Goal: Task Accomplishment & Management: Complete application form

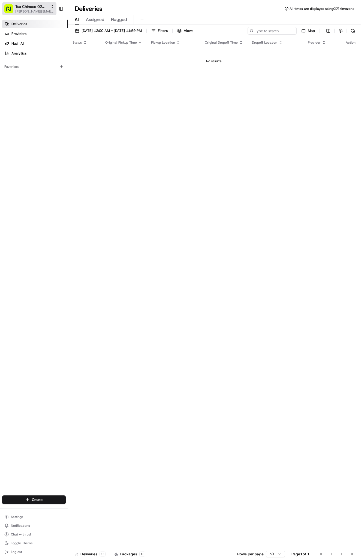
click at [32, 10] on span "[PERSON_NAME][EMAIL_ADDRESS][DOMAIN_NAME]" at bounding box center [34, 11] width 39 height 4
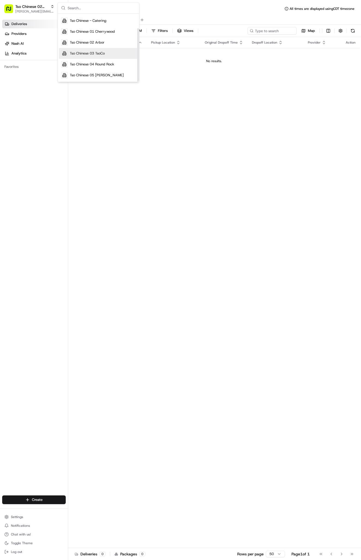
scroll to position [19, 0]
click at [99, 53] on span "Tso Chinese 03 TsoCo" at bounding box center [87, 53] width 35 height 5
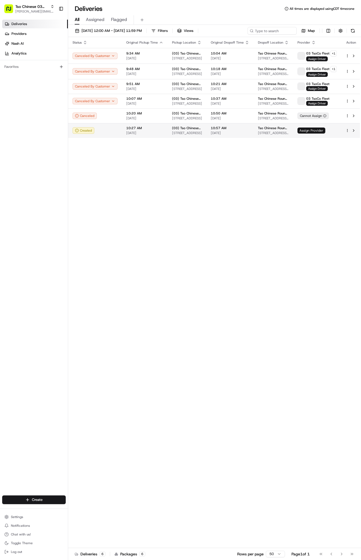
click at [316, 130] on span "Assign Provider" at bounding box center [311, 131] width 28 height 6
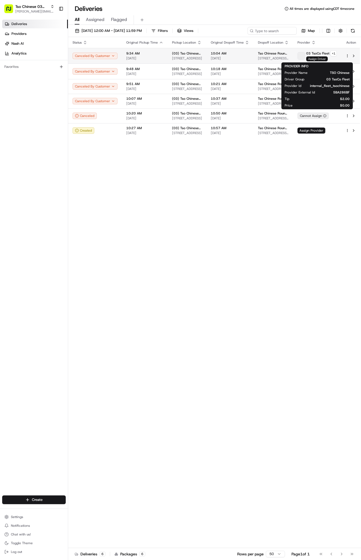
click at [318, 59] on span "Assign Driver" at bounding box center [317, 58] width 22 height 5
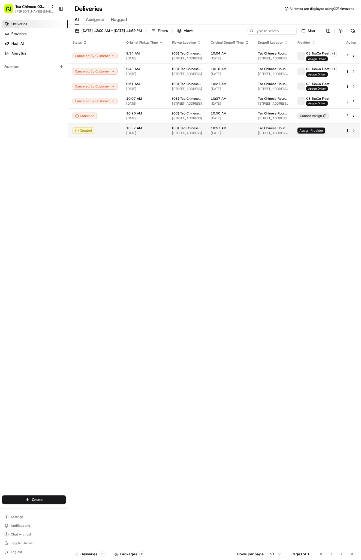
click at [308, 130] on span "Assign Provider" at bounding box center [311, 131] width 28 height 6
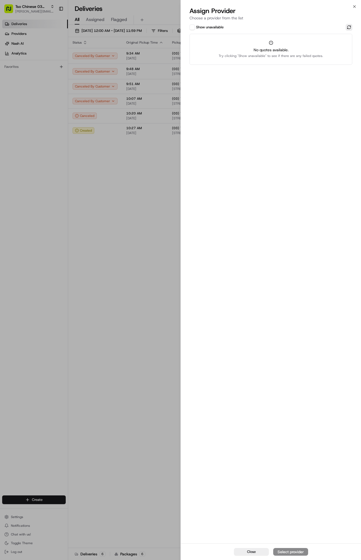
click at [347, 28] on button at bounding box center [348, 27] width 7 height 7
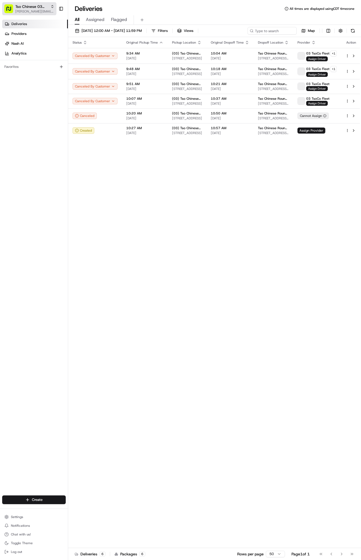
click at [46, 8] on span "Tso Chinese 03 TsoCo" at bounding box center [31, 6] width 33 height 5
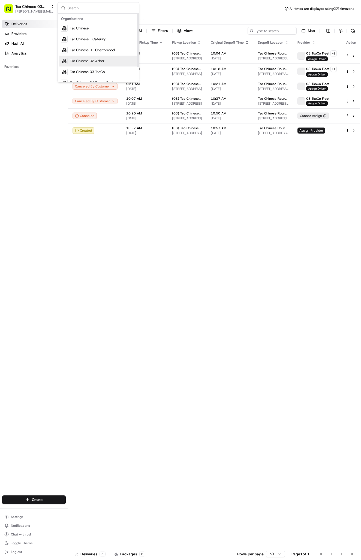
click at [83, 58] on div "Tso Chinese 02 Arbor" at bounding box center [98, 61] width 79 height 11
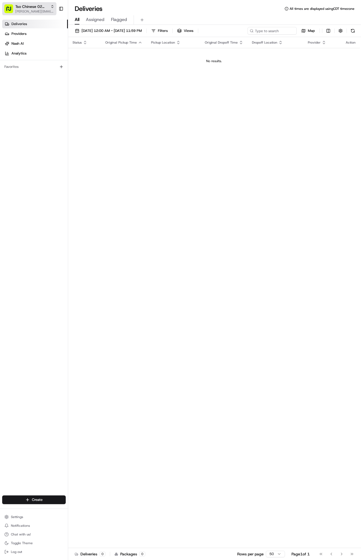
click at [48, 9] on span "[PERSON_NAME][EMAIL_ADDRESS][DOMAIN_NAME]" at bounding box center [34, 11] width 39 height 4
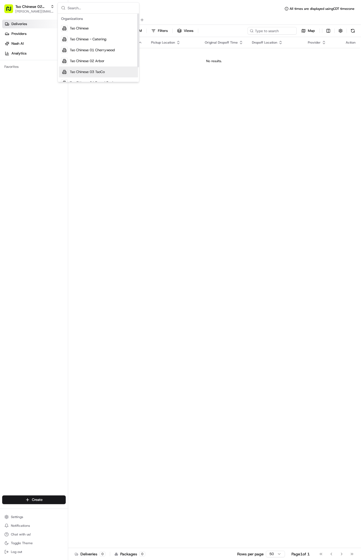
click at [86, 69] on div "Tso Chinese 03 TsoCo" at bounding box center [98, 71] width 79 height 11
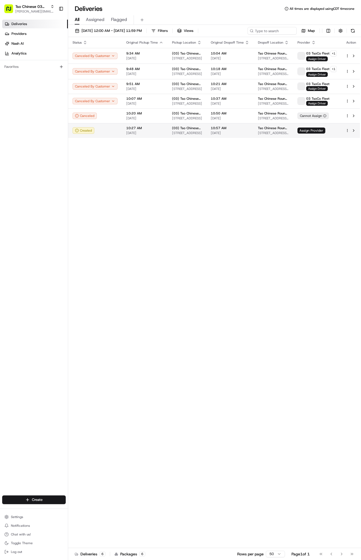
click at [306, 137] on td "Assign Provider" at bounding box center [317, 130] width 48 height 15
click at [306, 131] on span "Assign Provider" at bounding box center [311, 131] width 28 height 6
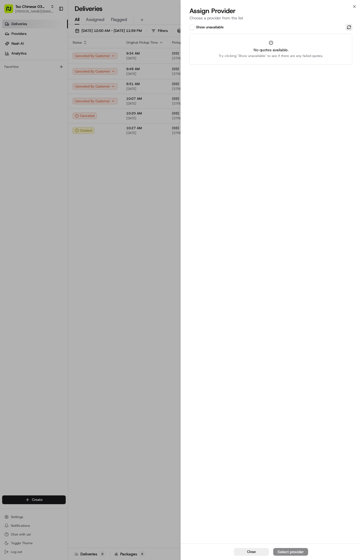
click at [350, 28] on button at bounding box center [348, 27] width 7 height 7
click at [349, 29] on button at bounding box center [348, 27] width 7 height 7
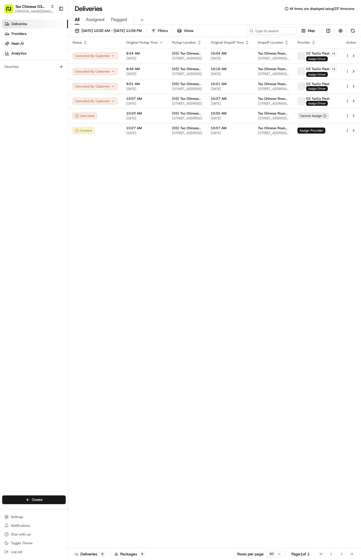
click at [26, 21] on link "Deliveries" at bounding box center [35, 24] width 66 height 9
click at [30, 8] on span "Tso Chinese 03 TsoCo" at bounding box center [31, 6] width 33 height 5
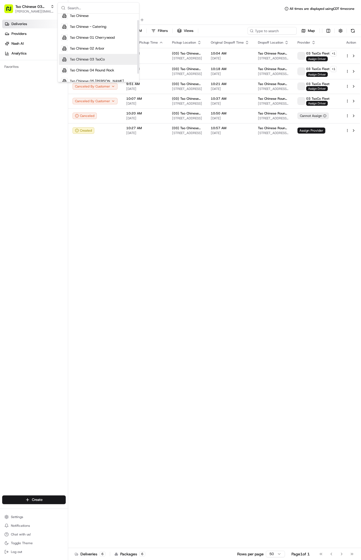
scroll to position [13, 0]
click at [86, 68] on span "Tso Chinese 04 Round Rock" at bounding box center [92, 69] width 44 height 5
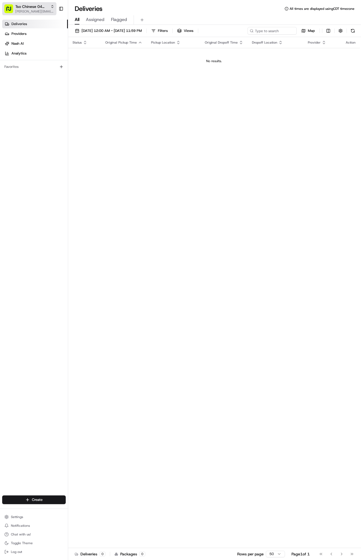
click at [37, 6] on span "Tso Chinese 04 Round Rock" at bounding box center [31, 6] width 33 height 5
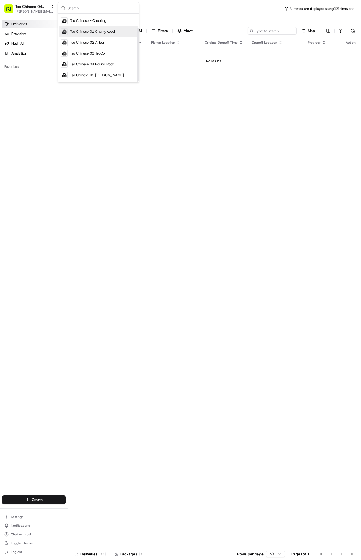
scroll to position [19, 0]
click at [99, 39] on div "Tso Chinese 02 Arbor" at bounding box center [98, 42] width 79 height 11
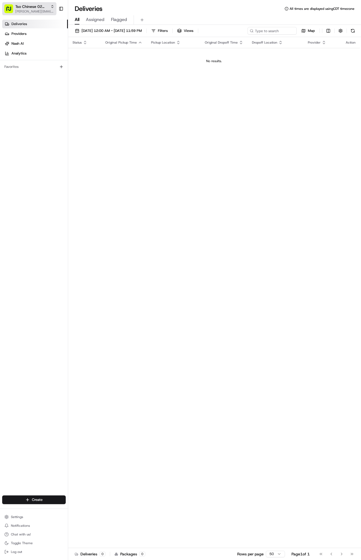
click at [26, 12] on span "[PERSON_NAME][EMAIL_ADDRESS][DOMAIN_NAME]" at bounding box center [34, 11] width 39 height 4
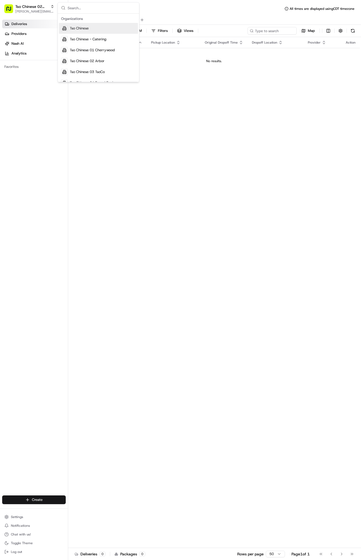
click at [27, 495] on html "Tso Chinese 02 Arbor antonia@tsochinese.com Toggle Sidebar Deliveries Providers…" at bounding box center [180, 280] width 361 height 560
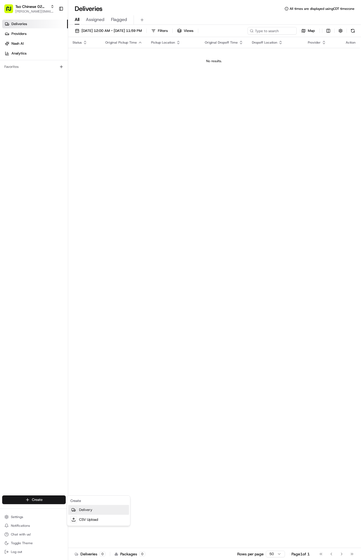
click at [78, 508] on link "Delivery" at bounding box center [98, 510] width 61 height 10
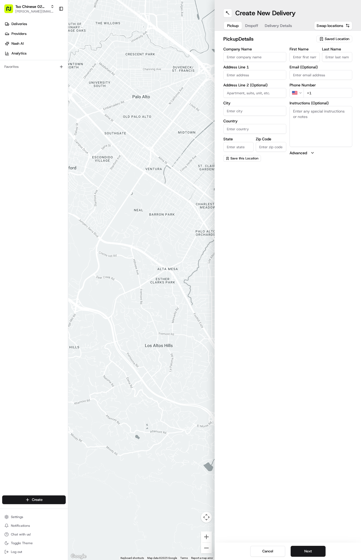
click at [321, 42] on div "Saved Location" at bounding box center [334, 39] width 36 height 7
click at [331, 60] on span "(02) Tso Chinese Takeout & Delivery [GEOGRAPHIC_DATA] (02)" at bounding box center [324, 62] width 67 height 10
type input "(02) Tso Chinese Takeout & Delivery [GEOGRAPHIC_DATA]"
type input "Bldg E Ste 402"
type input "Austin"
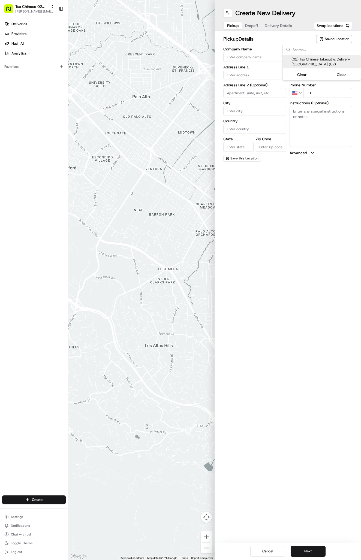
type input "US"
type input "[GEOGRAPHIC_DATA]"
type input "78759"
type input "Tso Chinese"
type input "Arboretum Crossing Manager"
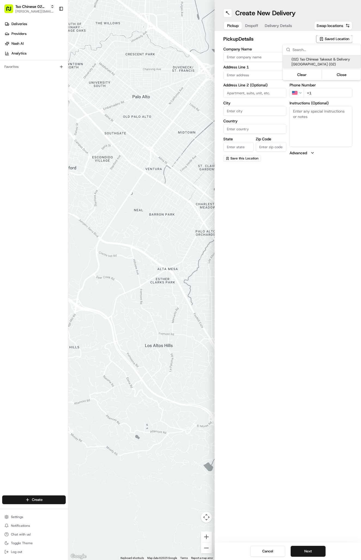
type input "arborstore@tsochinese.com"
type input "+1 512 344 9434"
type textarea "Submit a picture displaying address & food as Proof of Delivery. Envía una foto…"
type input "9333 Research Blvd"
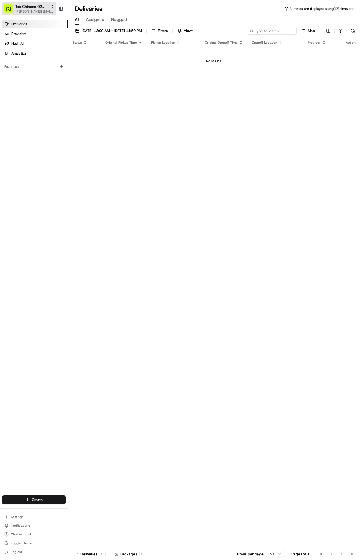
click at [39, 9] on span "[PERSON_NAME][EMAIL_ADDRESS][DOMAIN_NAME]" at bounding box center [34, 11] width 39 height 4
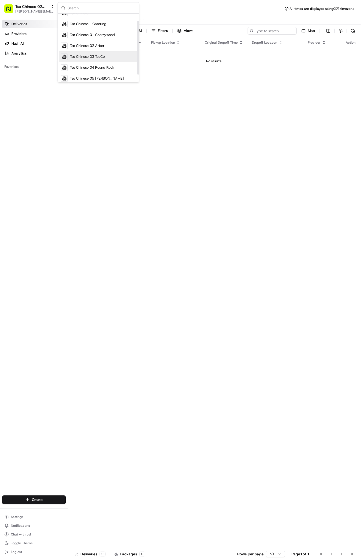
scroll to position [16, 0]
click at [96, 55] on span "Tso Chinese 03 TsoCo" at bounding box center [87, 55] width 35 height 5
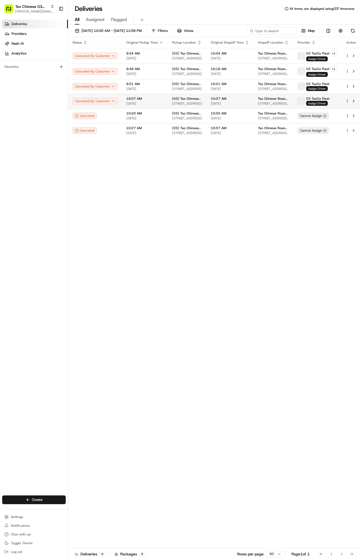
click at [258, 104] on span "2000 N Mays St Ste 108, Round Rock, TX 78664, USA" at bounding box center [273, 103] width 31 height 4
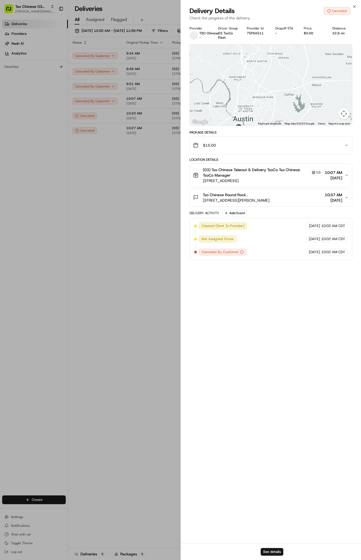
drag, startPoint x: 278, startPoint y: 99, endPoint x: 282, endPoint y: 74, distance: 25.0
click at [282, 74] on div at bounding box center [271, 84] width 162 height 81
drag, startPoint x: 281, startPoint y: 79, endPoint x: 275, endPoint y: 135, distance: 55.9
click at [275, 135] on div "Provider TSO Chinese - Driver Group 03 TsoCo Fleet Provider Id 75F6A511 Dropoff…" at bounding box center [270, 143] width 163 height 234
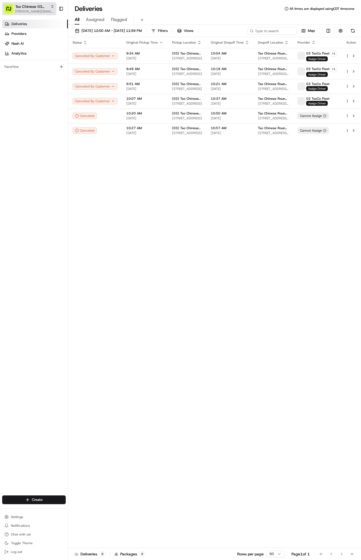
click at [37, 8] on span "Tso Chinese 03 TsoCo" at bounding box center [31, 6] width 33 height 5
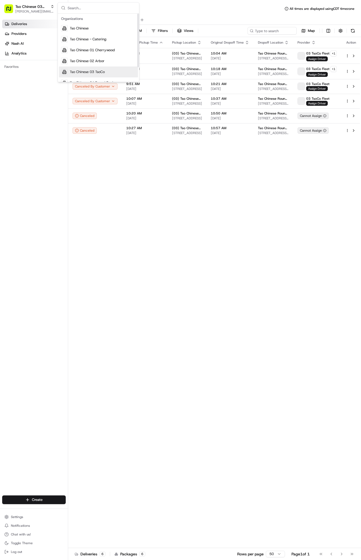
click at [111, 184] on div "Status Original Pickup Time Pickup Location Original Dropoff Time Dropoff Locat…" at bounding box center [214, 292] width 293 height 511
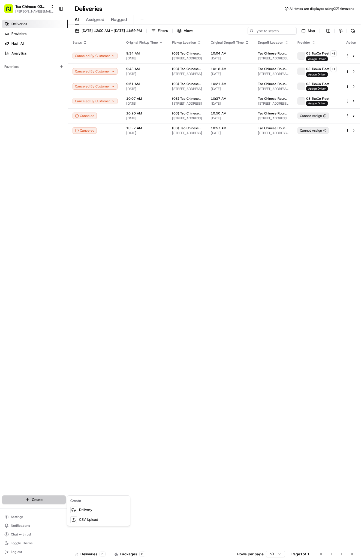
click at [44, 498] on html "Tso Chinese 03 TsoCo antonia@tsochinese.com Toggle Sidebar Deliveries Providers…" at bounding box center [180, 280] width 361 height 560
click at [83, 509] on link "Delivery" at bounding box center [98, 510] width 61 height 10
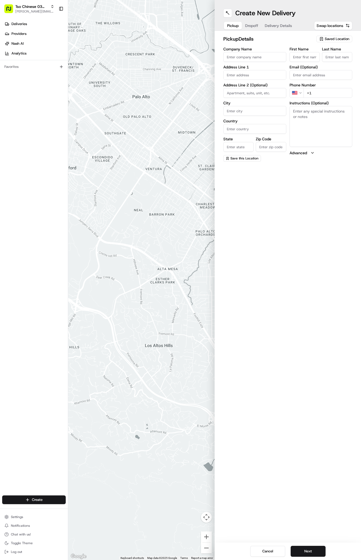
click at [36, 9] on span "Tso Chinese 03 TsoCo" at bounding box center [31, 6] width 33 height 5
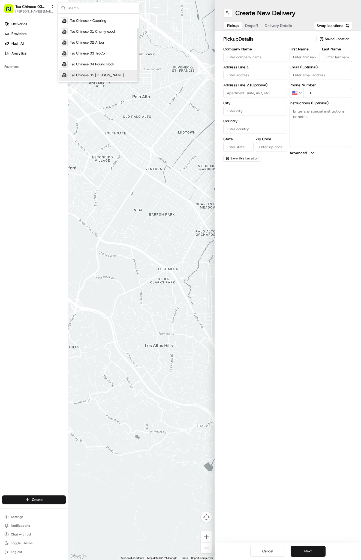
scroll to position [19, 0]
click at [101, 64] on span "Tso Chinese 04 Round Rock" at bounding box center [92, 64] width 44 height 5
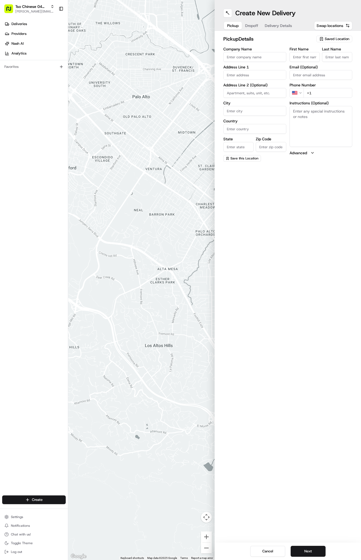
click at [322, 40] on icon "button" at bounding box center [321, 39] width 4 height 4
click at [241, 39] on html "Tso Chinese 04 Round Rock antonia@tsochinese.com Toggle Sidebar Deliveries Prov…" at bounding box center [180, 280] width 361 height 560
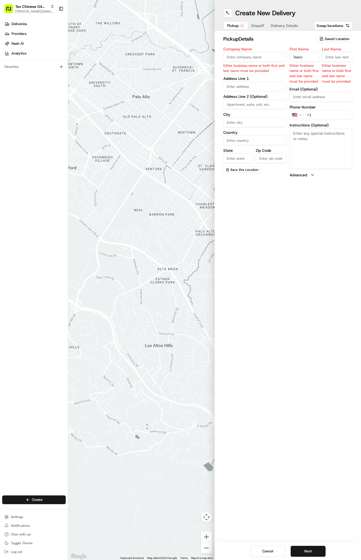
type input "Tsoco"
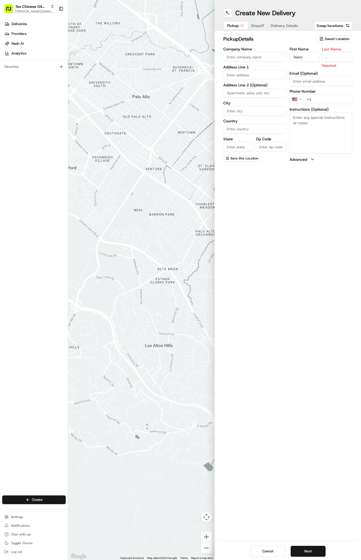
type input "."
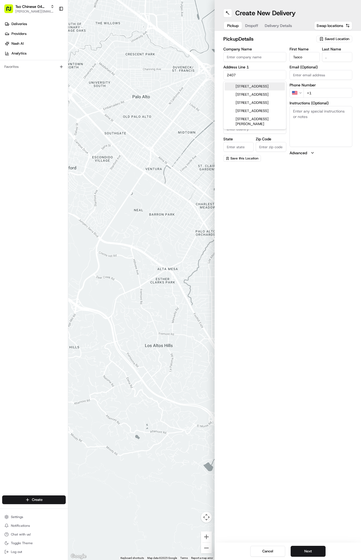
click at [271, 89] on div "2407 South Congress Avenue, Austin, TX" at bounding box center [254, 86] width 60 height 8
type input "2407 S Congress Ave, Austin, TX 78704, USA"
type input "Austin"
type input "[GEOGRAPHIC_DATA]"
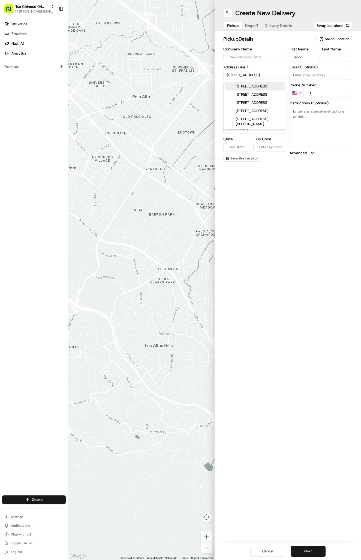
type input "78704"
type input "2407 South Congress Avenue"
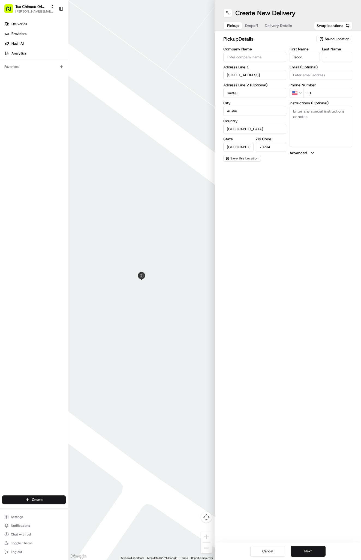
type input "Suitte F"
click at [318, 115] on textarea "Instructions (Optional)" at bounding box center [320, 126] width 63 height 41
type textarea "off of oltorf and south congress"
type input "+1 512 428 4445"
click at [348, 127] on textarea "off of oltorf and south congress" at bounding box center [320, 126] width 63 height 41
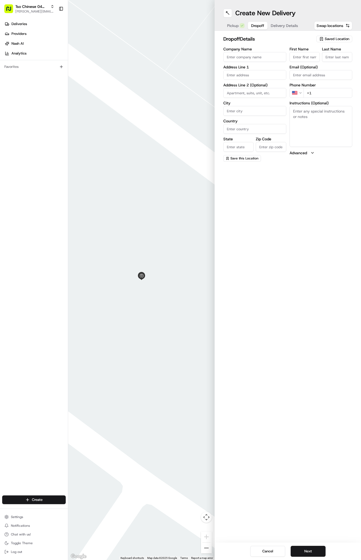
click at [249, 26] on button "Dropoff" at bounding box center [258, 26] width 20 height 8
type input "Tso Round Rock"
type input "."
click at [327, 137] on textarea "Instructions (Optional)" at bounding box center [320, 132] width 63 height 41
type textarea "same shopping center as Starbucks suite 108"
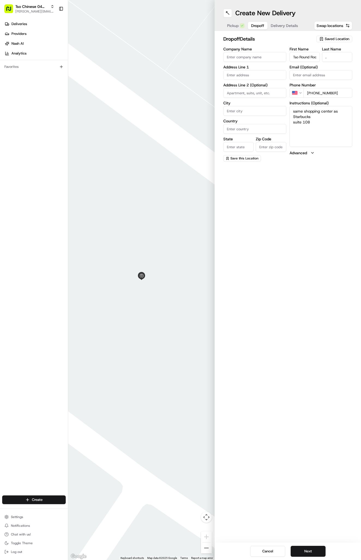
type input "+1 512 956 9231"
click at [235, 85] on div "2000 North Mays Street, Round Rock, TX" at bounding box center [254, 88] width 60 height 13
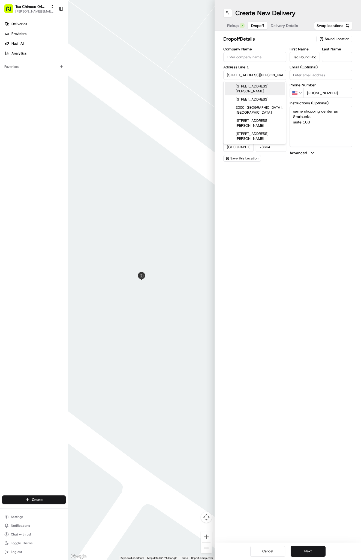
type input "2000 N Mays St, Round Rock, TX 78664, USA"
type input "Round Rock"
type input "United States"
type input "TX"
type input "78664"
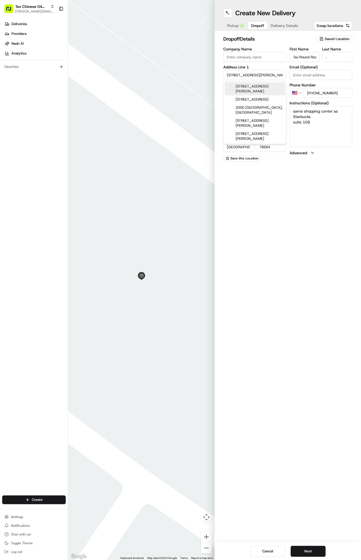
type input "2000 North Mays Street"
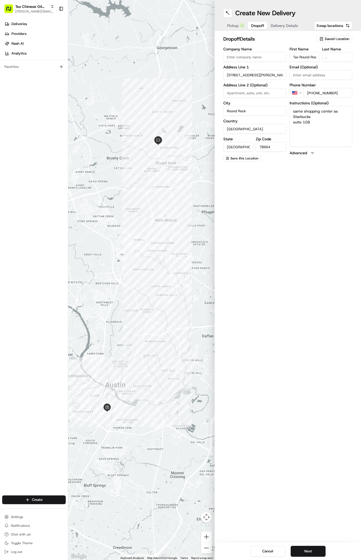
click at [282, 28] on span "Delivery Details" at bounding box center [284, 25] width 27 height 5
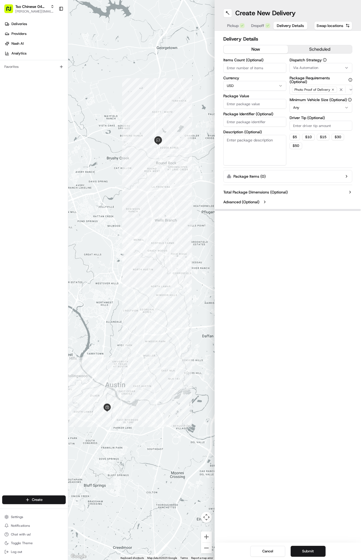
click at [319, 70] on div "Via Automation" at bounding box center [321, 67] width 60 height 5
click at [312, 100] on span "Tso Round Rock Strategy" at bounding box center [324, 97] width 67 height 5
click at [308, 126] on html "Tso Chinese 04 Round Rock antonia@tsochinese.com Toggle Sidebar Deliveries Prov…" at bounding box center [180, 280] width 361 height 560
click at [308, 126] on input "Driver Tip (Optional)" at bounding box center [320, 126] width 63 height 10
type input "8"
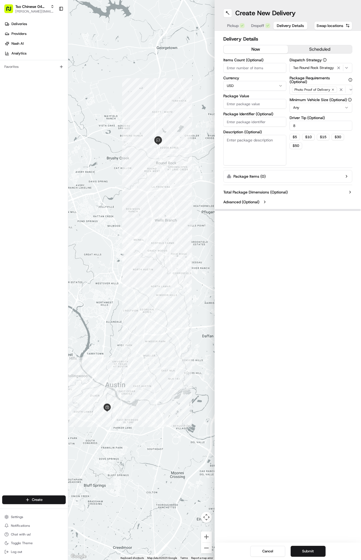
click at [238, 101] on input "Package Value" at bounding box center [254, 104] width 63 height 10
type input "100.00"
click at [260, 125] on input "Package Identifier (Optional)" at bounding box center [254, 122] width 63 height 10
click at [315, 548] on button "Submit" at bounding box center [307, 551] width 35 height 11
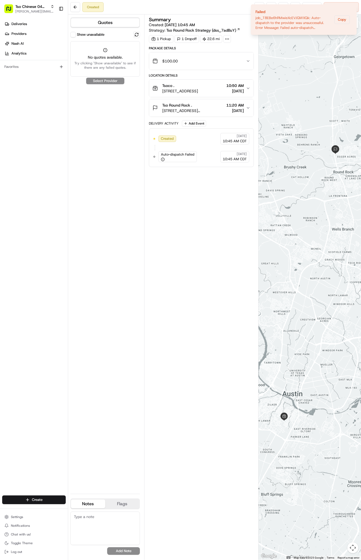
click at [113, 79] on div "Show unavailable No quotes available. Try clicking "Show unavailable" to see if…" at bounding box center [104, 260] width 69 height 458
click at [13, 25] on span "Deliveries" at bounding box center [19, 24] width 16 height 5
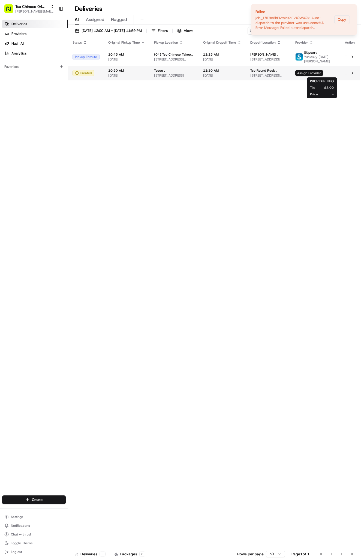
click at [309, 72] on span "Assign Provider" at bounding box center [309, 73] width 28 height 6
click at [323, 75] on span "Assign Provider" at bounding box center [309, 73] width 28 height 6
click at [346, 74] on html "Tso Chinese 04 Round Rock antonia@tsochinese.com Toggle Sidebar Deliveries Prov…" at bounding box center [180, 280] width 361 height 560
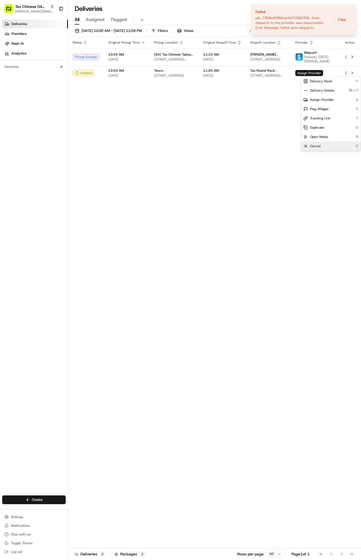
click at [318, 144] on span "Cancel" at bounding box center [315, 146] width 11 height 4
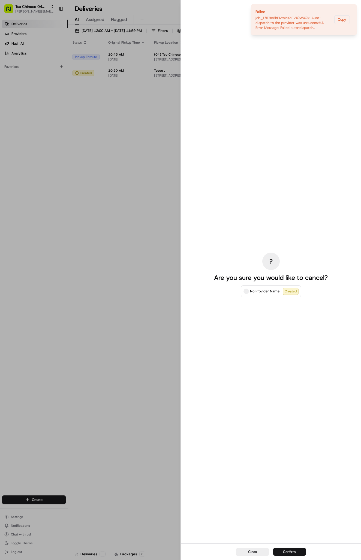
click at [280, 552] on button "Confirm" at bounding box center [289, 552] width 33 height 8
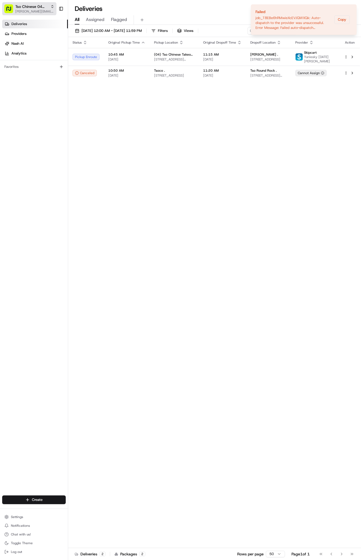
click at [30, 11] on span "[PERSON_NAME][EMAIL_ADDRESS][DOMAIN_NAME]" at bounding box center [34, 11] width 39 height 4
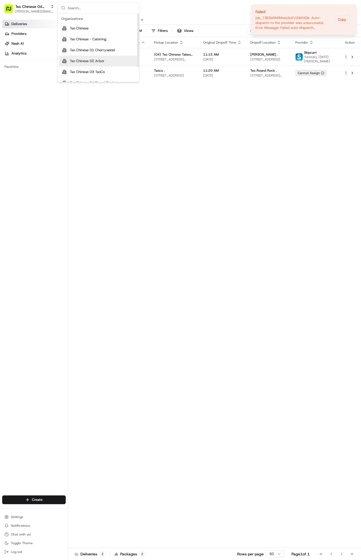
click at [102, 61] on span "Tso Chinese 02 Arbor" at bounding box center [87, 61] width 35 height 5
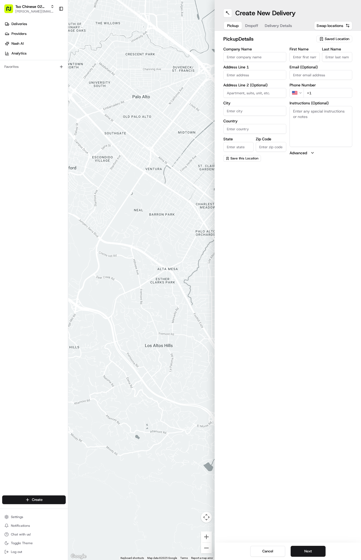
drag, startPoint x: 31, startPoint y: 104, endPoint x: 328, endPoint y: 39, distance: 303.6
click at [328, 39] on span "Saved Location" at bounding box center [336, 39] width 25 height 5
click at [308, 61] on span "(02) Tso Chinese Takeout & Delivery [GEOGRAPHIC_DATA] (02)" at bounding box center [324, 62] width 67 height 10
type input "(02) Tso Chinese Takeout & Delivery [GEOGRAPHIC_DATA]"
type input "[STREET_ADDRESS]"
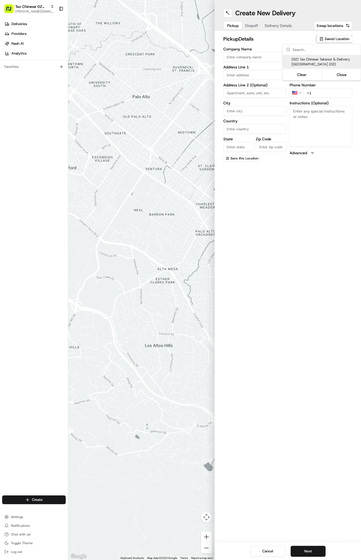
type input "Bldg E Ste 402"
type input "Austin"
type input "US"
type input "[GEOGRAPHIC_DATA]"
type input "78759"
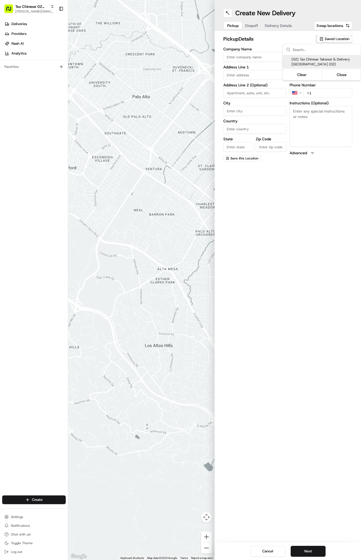
type input "Tso Chinese"
type input "Arboretum Crossing Manager"
type input "[EMAIL_ADDRESS][DOMAIN_NAME]"
type input "[PHONE_NUMBER]"
type textarea "Submit a picture displaying address & food as Proof of Delivery. Envía una foto…"
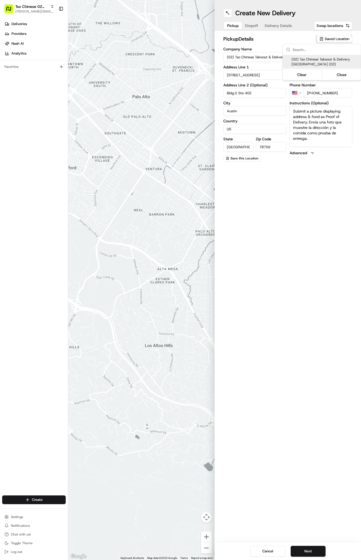
click at [308, 61] on span "(02) Tso Chinese Takeout & Delivery [GEOGRAPHIC_DATA] (02)" at bounding box center [324, 62] width 67 height 10
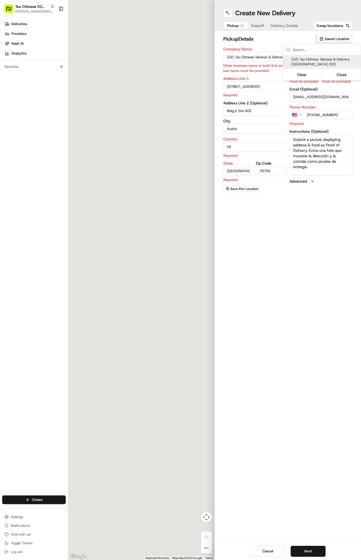
type input "+1"
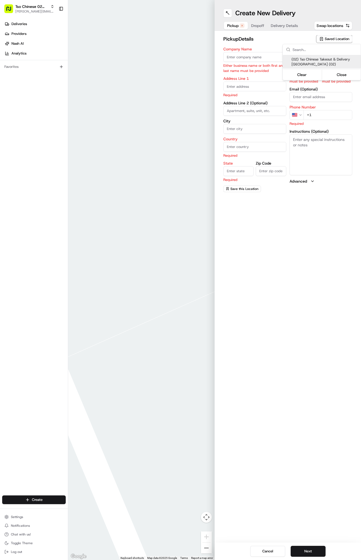
click at [306, 62] on span "(02) Tso Chinese Takeout & Delivery [GEOGRAPHIC_DATA] (02)" at bounding box center [324, 62] width 67 height 10
type input "(02) Tso Chinese Takeout & Delivery [GEOGRAPHIC_DATA]"
type input "Bldg E Ste 402"
type input "Austin"
type input "US"
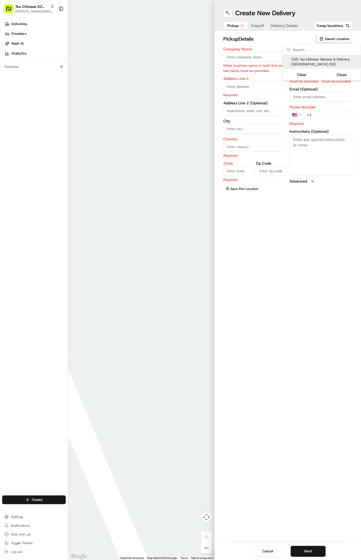
type input "[GEOGRAPHIC_DATA]"
type input "78759"
type input "Tso Chinese"
type input "Arboretum Crossing Manager"
type input "[EMAIL_ADDRESS][DOMAIN_NAME]"
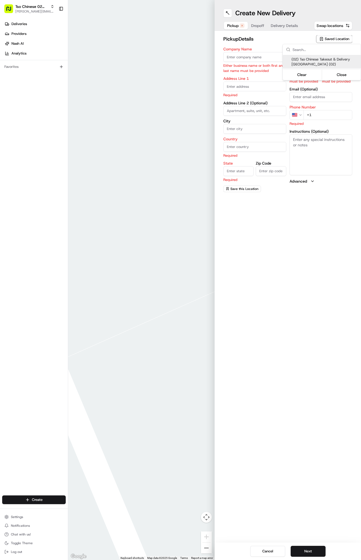
type input "+1 512 344 9434"
type textarea "Submit a picture displaying address & food as Proof of Delivery. Envía una foto…"
type input "9333 Research Blvd"
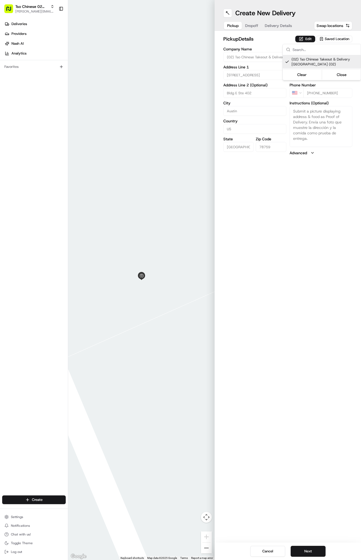
click at [280, 24] on html "Tso Chinese 02 Arbor antonia@tsochinese.com Toggle Sidebar Deliveries Providers…" at bounding box center [180, 280] width 361 height 560
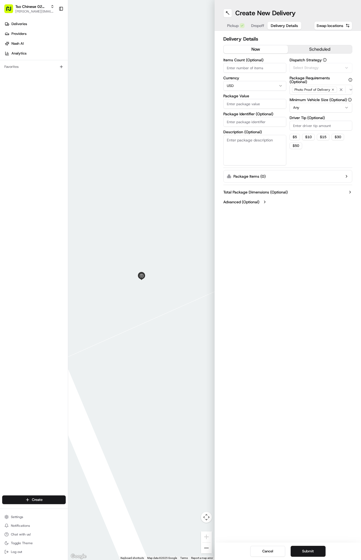
click at [280, 26] on span "Delivery Details" at bounding box center [284, 25] width 27 height 5
click at [303, 66] on span "Via Automation" at bounding box center [305, 67] width 25 height 5
click at [311, 98] on span "Tso Arbor Strategy" at bounding box center [324, 97] width 67 height 5
click at [314, 126] on html "Tso Chinese 02 Arbor antonia@tsochinese.com Toggle Sidebar Deliveries Providers…" at bounding box center [180, 280] width 361 height 560
click at [314, 126] on input "Driver Tip (Optional)" at bounding box center [320, 126] width 63 height 10
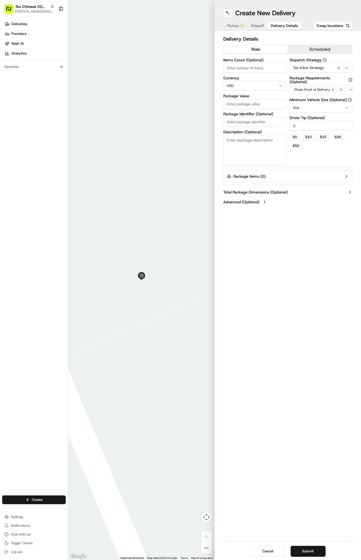
type input "2"
click at [271, 122] on input "Package Identifier (Optional)" at bounding box center [254, 122] width 63 height 10
paste input "4F07916"
type input "4F07916"
click at [263, 103] on input "Package Value" at bounding box center [254, 104] width 63 height 10
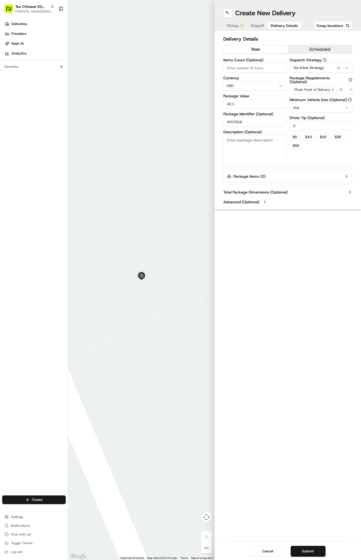
type input "42.11"
click at [260, 26] on span "Dropoff" at bounding box center [257, 25] width 13 height 5
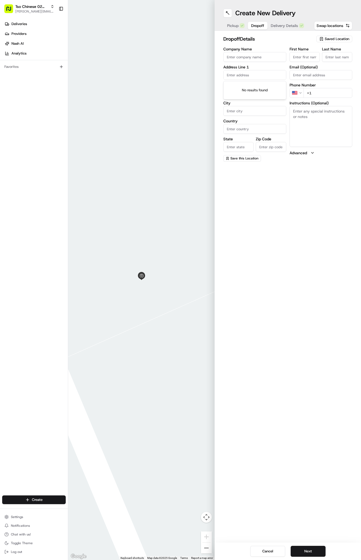
paste input "1103 Gemini Dr"
click at [260, 86] on div "1103 Gemini Drive, Austin, TX" at bounding box center [254, 86] width 60 height 8
type input "1103 Gemini Dr, Austin, TX 78758, USA"
type input "Austin"
type input "United States"
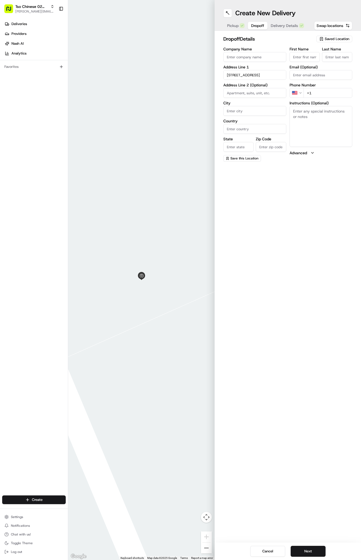
type input "TX"
type input "78758"
type input "1103 Gemini Drive"
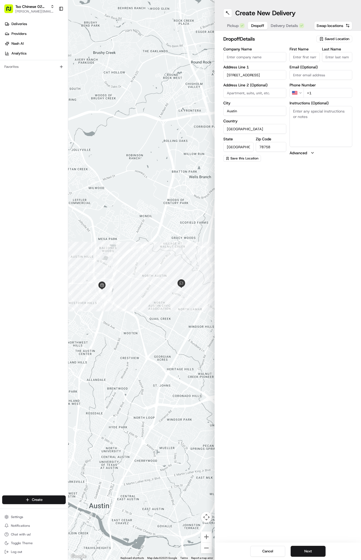
click at [309, 59] on input "First Name" at bounding box center [304, 57] width 30 height 10
paste input "Jesse Harder"
type input "Jesse Harder"
type input "."
paste input "512 550 3033"
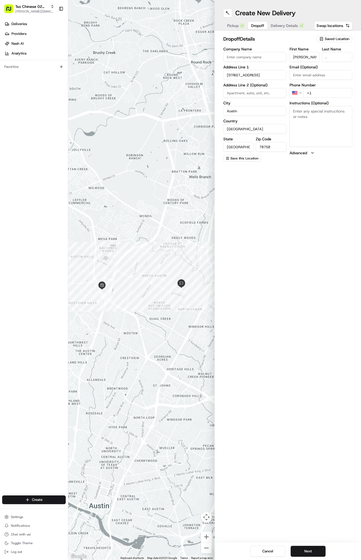
type input "+1 512 550 3033"
click at [289, 27] on span "Delivery Details" at bounding box center [284, 25] width 27 height 5
click at [264, 25] on span "Dropoff" at bounding box center [257, 25] width 13 height 5
click at [14, 24] on span "Deliveries" at bounding box center [19, 24] width 16 height 5
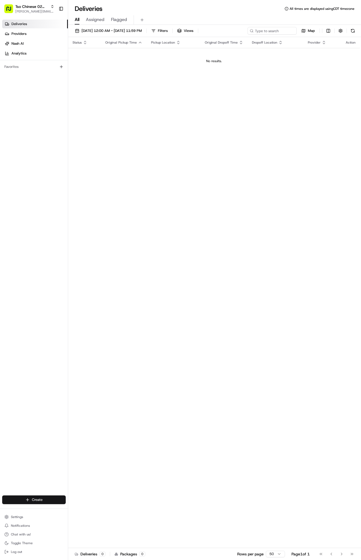
click at [43, 502] on html "Tso Chinese 02 Arbor antonia@tsochinese.com Toggle Sidebar Deliveries Providers…" at bounding box center [180, 280] width 361 height 560
click at [76, 506] on div at bounding box center [73, 509] width 7 height 7
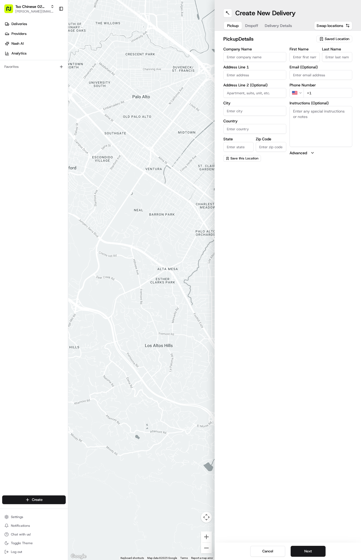
click at [330, 39] on span "Saved Location" at bounding box center [336, 39] width 25 height 5
click at [330, 62] on span "(02) Tso Chinese Takeout & Delivery Arboretum Crossing (02)" at bounding box center [324, 62] width 67 height 10
type input "(02) Tso Chinese Takeout & Delivery Arboretum Crossing"
type input "Bldg E Ste 402"
type input "Austin"
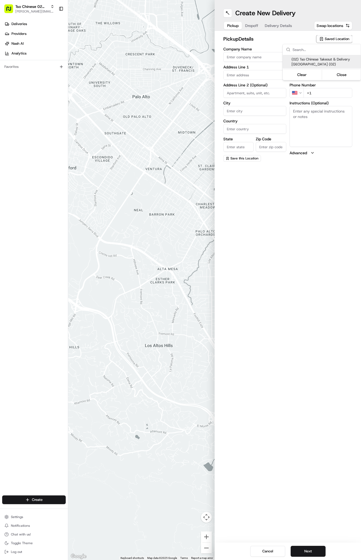
type input "US"
type input "TX"
type input "78759"
type input "Tso Chinese"
type input "Arboretum Crossing Manager"
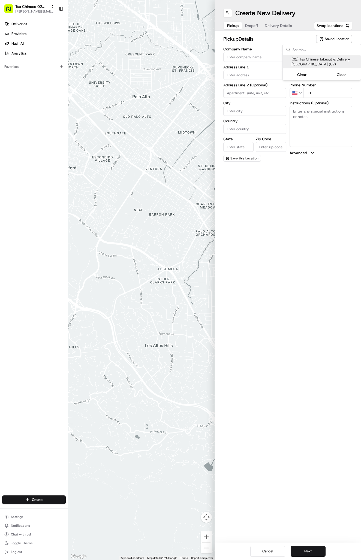
type input "arborstore@tsochinese.com"
type input "+1 512 344 9434"
type textarea "Submit a picture displaying address & food as Proof of Delivery. Envía una foto…"
type input "9333 Research Blvd"
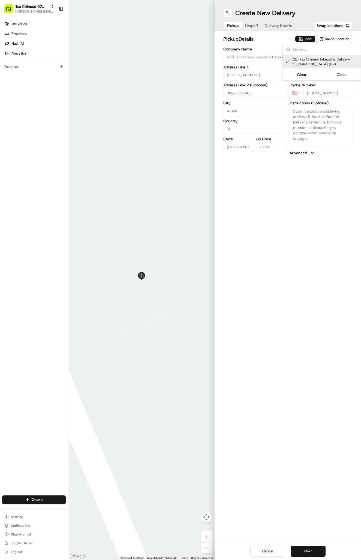
click at [273, 21] on html "Tso Chinese 02 Arbor antonia@tsochinese.com Toggle Sidebar Deliveries Providers…" at bounding box center [180, 280] width 361 height 560
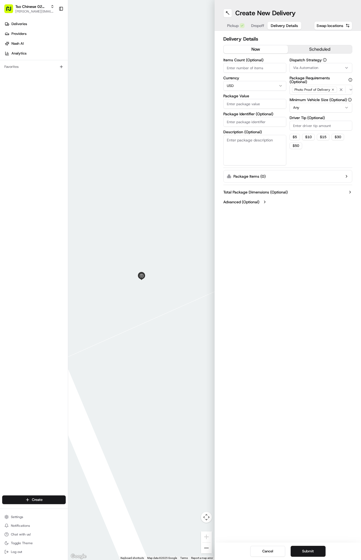
click at [273, 25] on span "Delivery Details" at bounding box center [284, 25] width 27 height 5
click at [309, 72] on button "Via Automation" at bounding box center [320, 68] width 63 height 10
click at [311, 99] on span "Tso Arbor Strategy" at bounding box center [324, 97] width 67 height 5
click at [311, 127] on html "Tso Chinese 02 Arbor antonia@tsochinese.com Toggle Sidebar Deliveries Providers…" at bounding box center [180, 280] width 361 height 560
click at [311, 128] on input "Driver Tip (Optional)" at bounding box center [320, 126] width 63 height 10
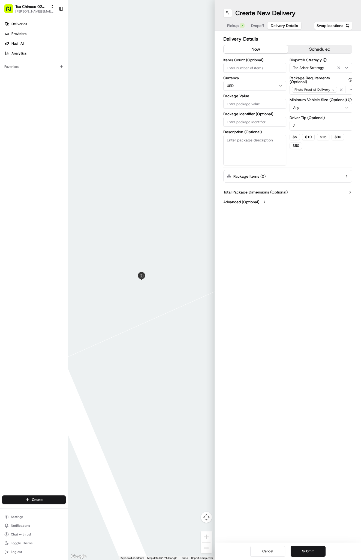
type input "2"
click at [239, 119] on input "Package Identifier (Optional)" at bounding box center [254, 122] width 63 height 10
paste input "7POHOL3"
type input "7POHOL3"
click at [239, 108] on input "Package Value" at bounding box center [254, 104] width 63 height 10
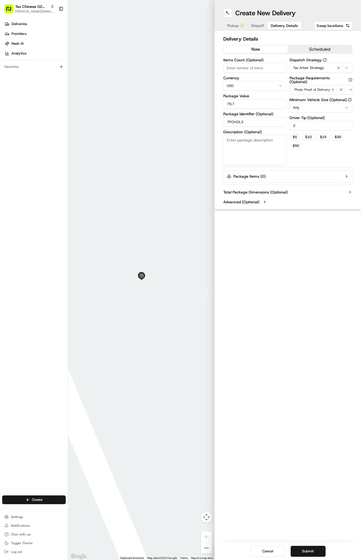
type input "79.78"
click at [257, 29] on button "Dropoff" at bounding box center [258, 26] width 20 height 8
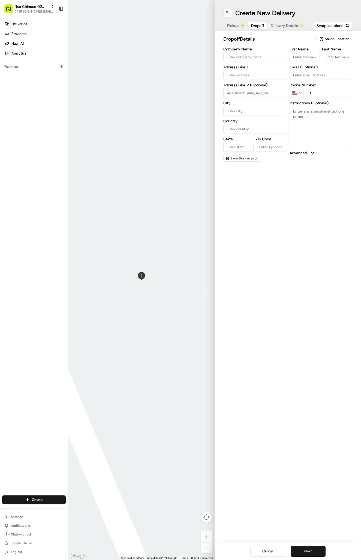
click at [318, 129] on textarea "Instructions (Optional)" at bounding box center [320, 126] width 63 height 41
paste textarea "Go between the two circular buildings - drop off at front for Jenny Dao. Call 7…"
paste textarea "Company: Hill Elementary School"
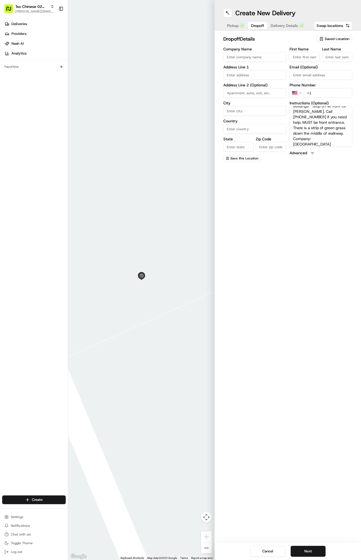
type textarea "Go between the two circular buildings - drop off at front for Jenny Dao. Call 7…"
paste input "8601 Tallwood Dr"
click at [264, 89] on div "8601 Tallwood Drive, Austin, TX" at bounding box center [254, 86] width 60 height 8
type input "8601 Tallwood Dr, Austin, TX 78759, USA"
type input "Austin"
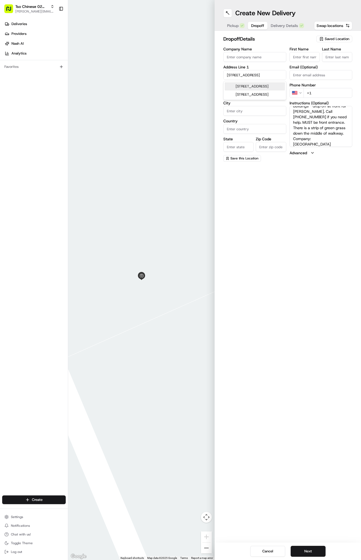
type input "United States"
type input "TX"
type input "78759"
type input "8601 Tallwood Drive"
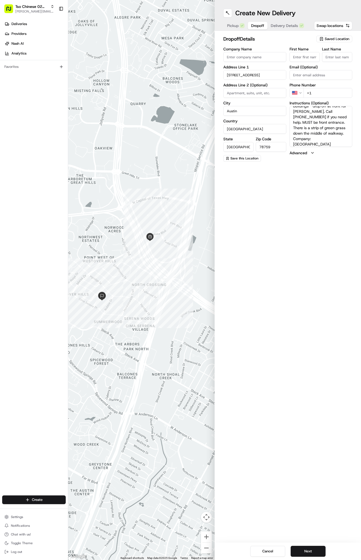
paste input "214 326 6154"
type input "+1 214 326 6154"
click at [301, 47] on label "First Name" at bounding box center [304, 49] width 30 height 4
click at [301, 52] on input "First Name" at bounding box center [304, 57] width 30 height 10
click at [305, 52] on div "First Name" at bounding box center [304, 54] width 30 height 15
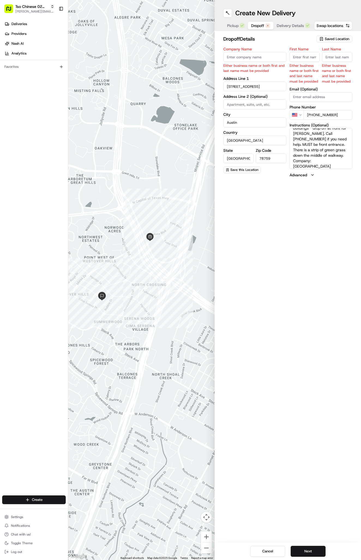
click at [305, 56] on input "First Name" at bounding box center [304, 57] width 30 height 10
paste input "Jenny Dao"
type input "Jenny Dao"
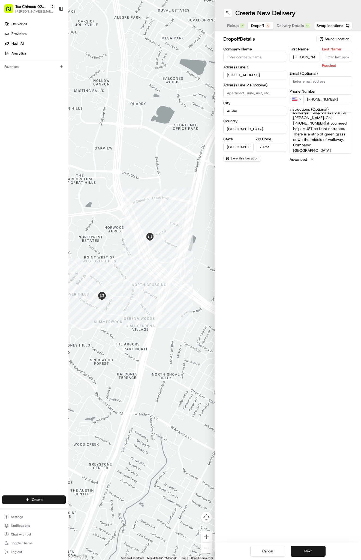
click at [345, 62] on div "Last Name Required" at bounding box center [337, 57] width 30 height 21
type input "."
click at [317, 552] on button "Next" at bounding box center [307, 551] width 35 height 11
click at [317, 552] on div "Cancel Next" at bounding box center [287, 550] width 146 height 17
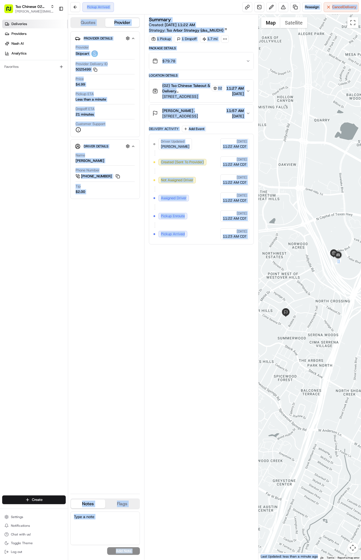
click at [23, 26] on span "Deliveries" at bounding box center [19, 24] width 16 height 5
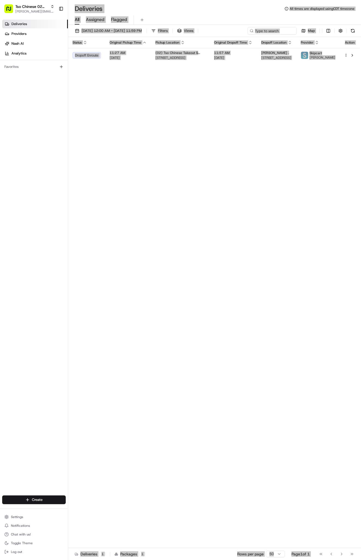
drag, startPoint x: 343, startPoint y: 12, endPoint x: 215, endPoint y: 217, distance: 242.1
click at [215, 217] on div "Status Original Pickup Time Pickup Location Original Dropoff Time Dropoff Locat…" at bounding box center [214, 292] width 292 height 511
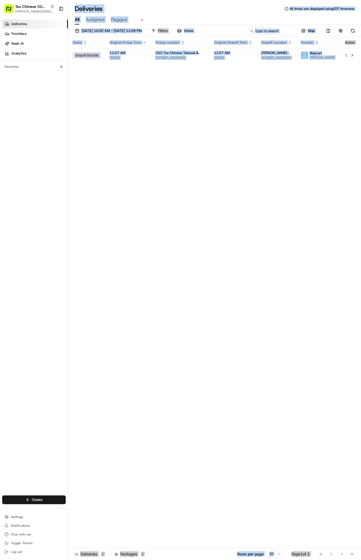
click at [215, 217] on div "Status Original Pickup Time Pickup Location Original Dropoff Time Dropoff Locat…" at bounding box center [214, 292] width 292 height 511
